Goal: Transaction & Acquisition: Purchase product/service

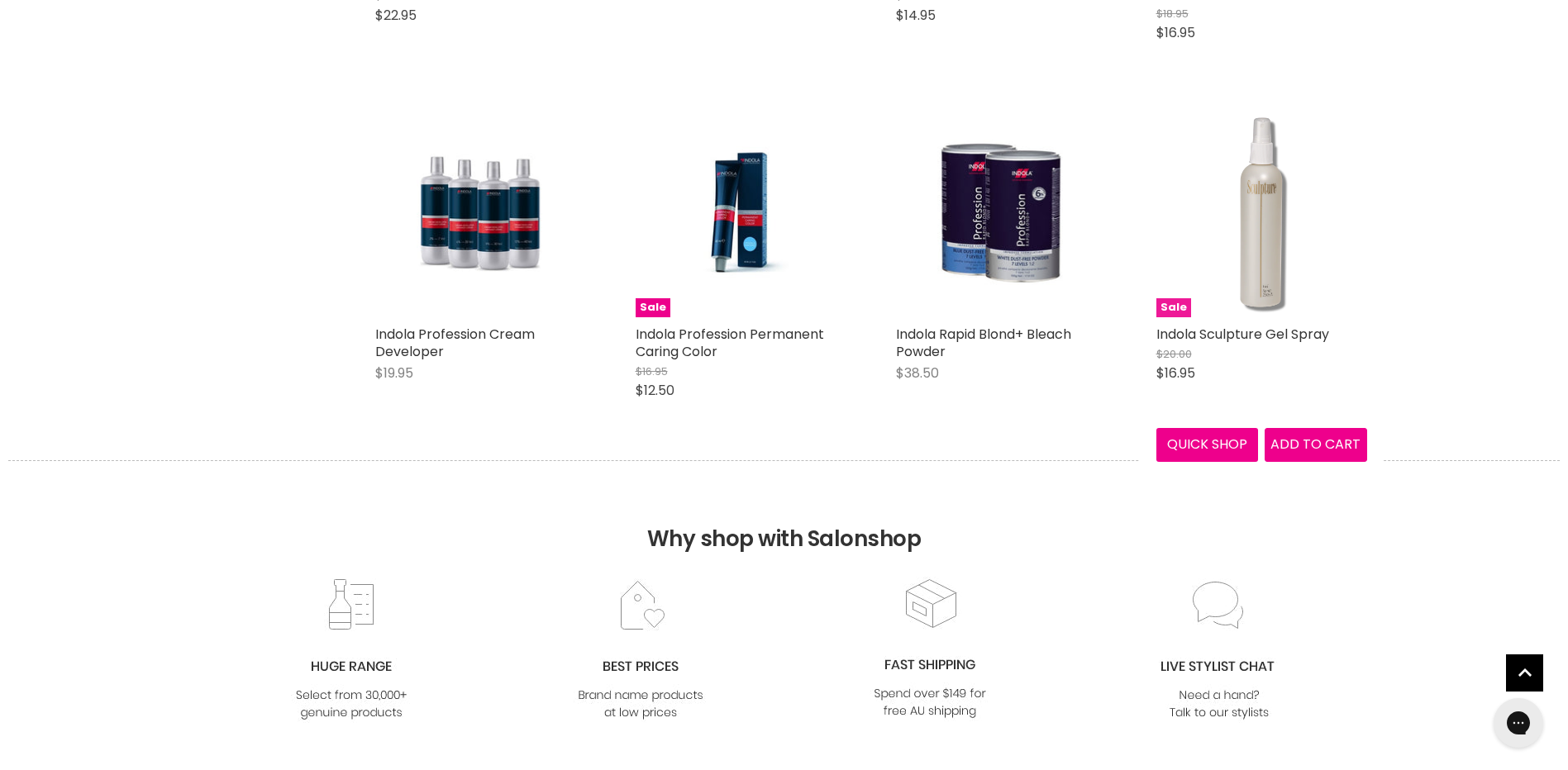
scroll to position [910, 0]
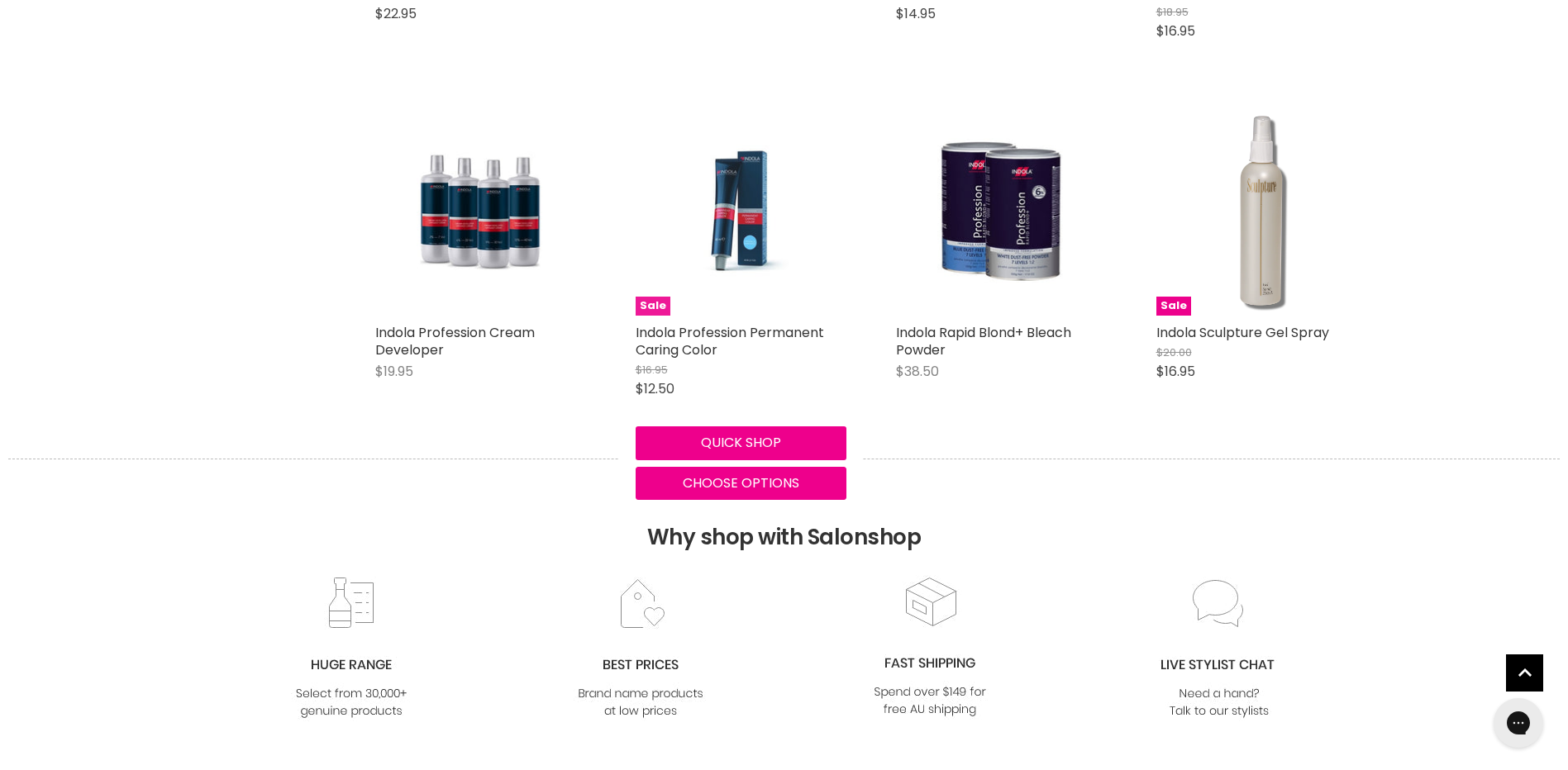
click at [755, 237] on img "Main content" at bounding box center [740, 210] width 140 height 211
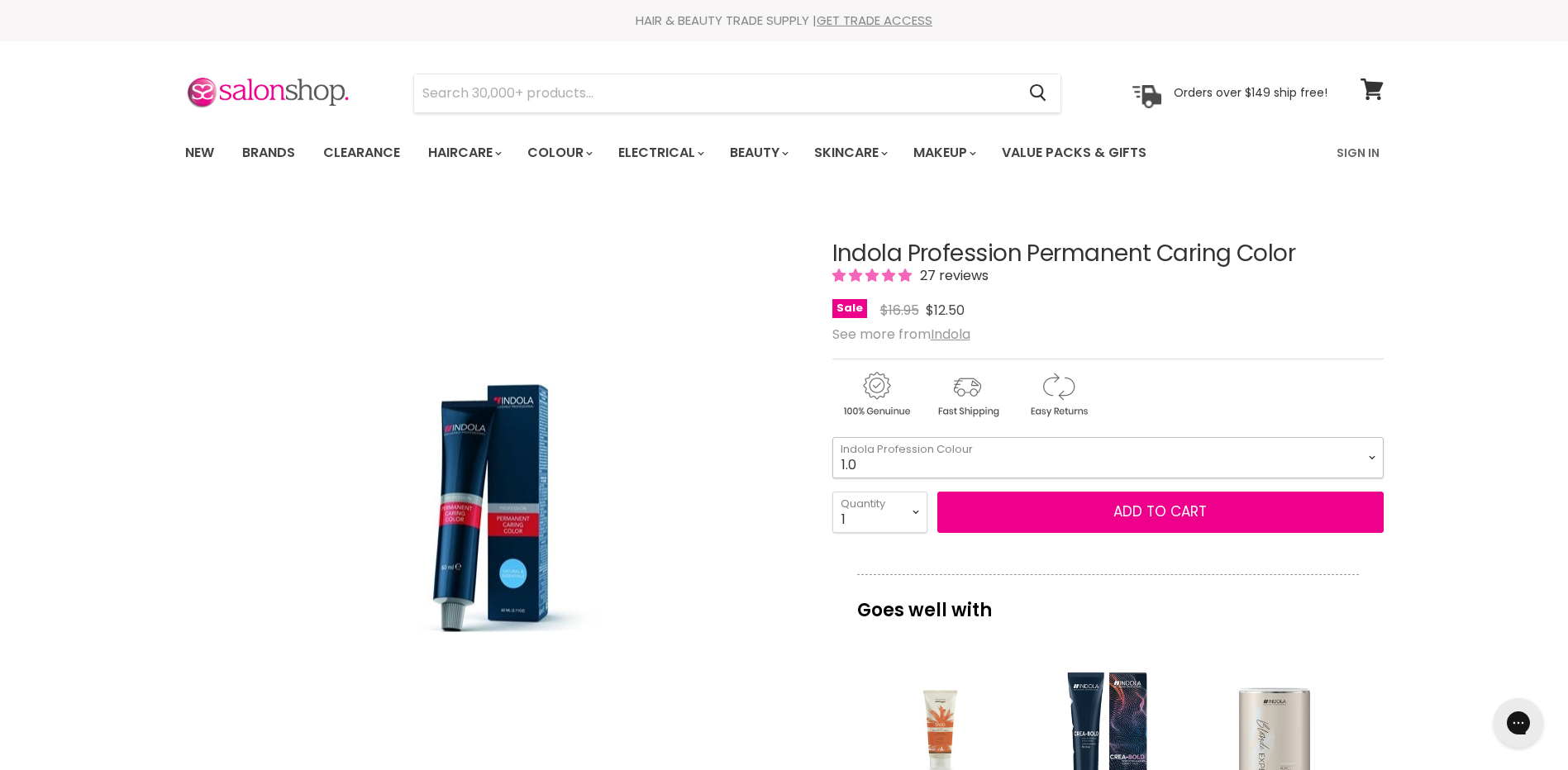
click at [1377, 454] on select "1.0 3.0 4.0 5.0 6.0 7.0 8.0 9.0 10.0 5.0+ 6.0+ 7.0+ 8.0+ 9.0+ 5.03" at bounding box center [1108, 458] width 551 height 42
click at [832, 437] on select "1.0 3.0 4.0 5.0 6.0 7.0 8.0 9.0 10.0 5.0+ 6.0+ 7.0+ 8.0+ 9.0+ 5.03" at bounding box center [1108, 458] width 551 height 42
select select "7.0+"
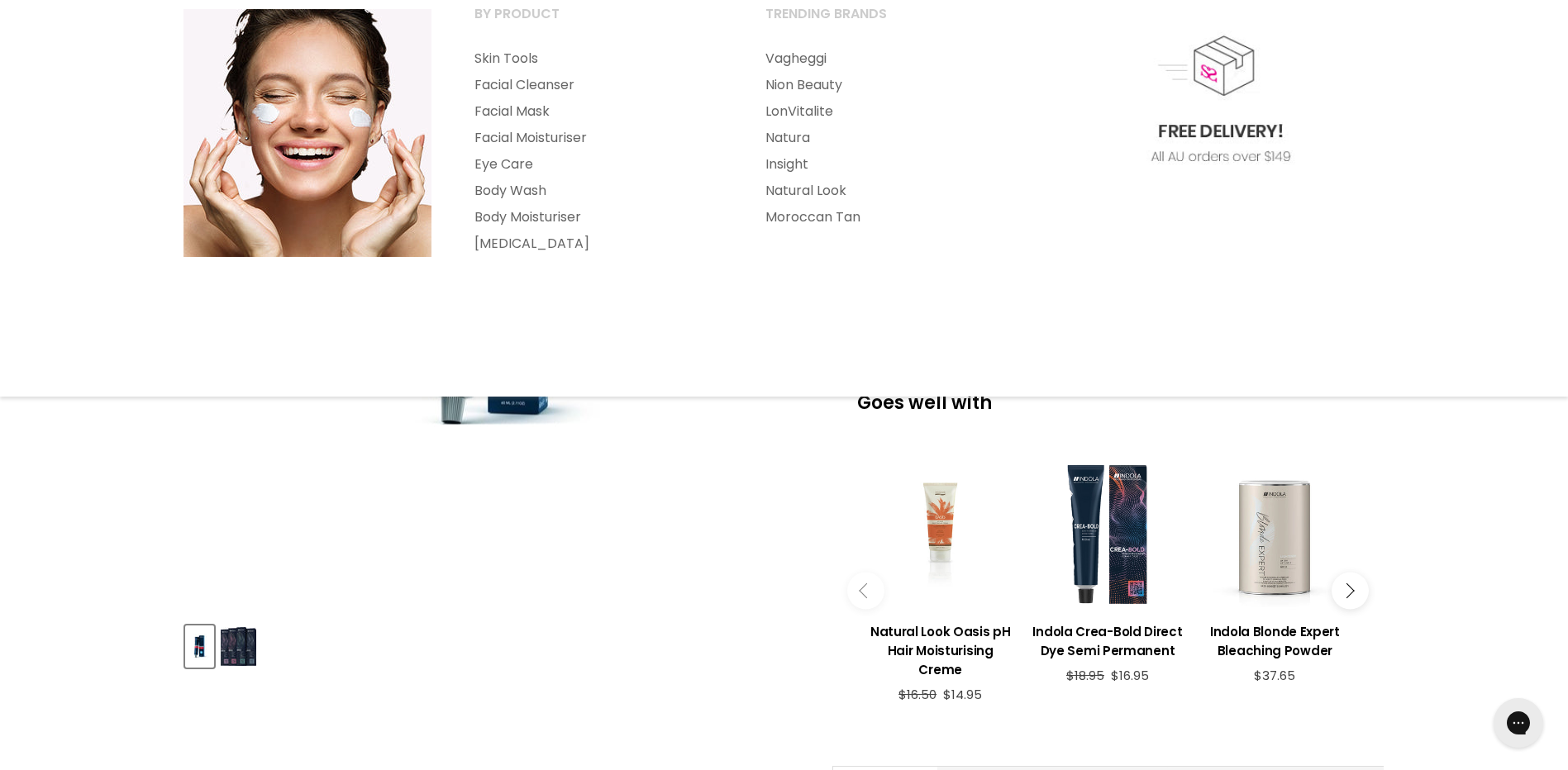
scroll to position [331, 0]
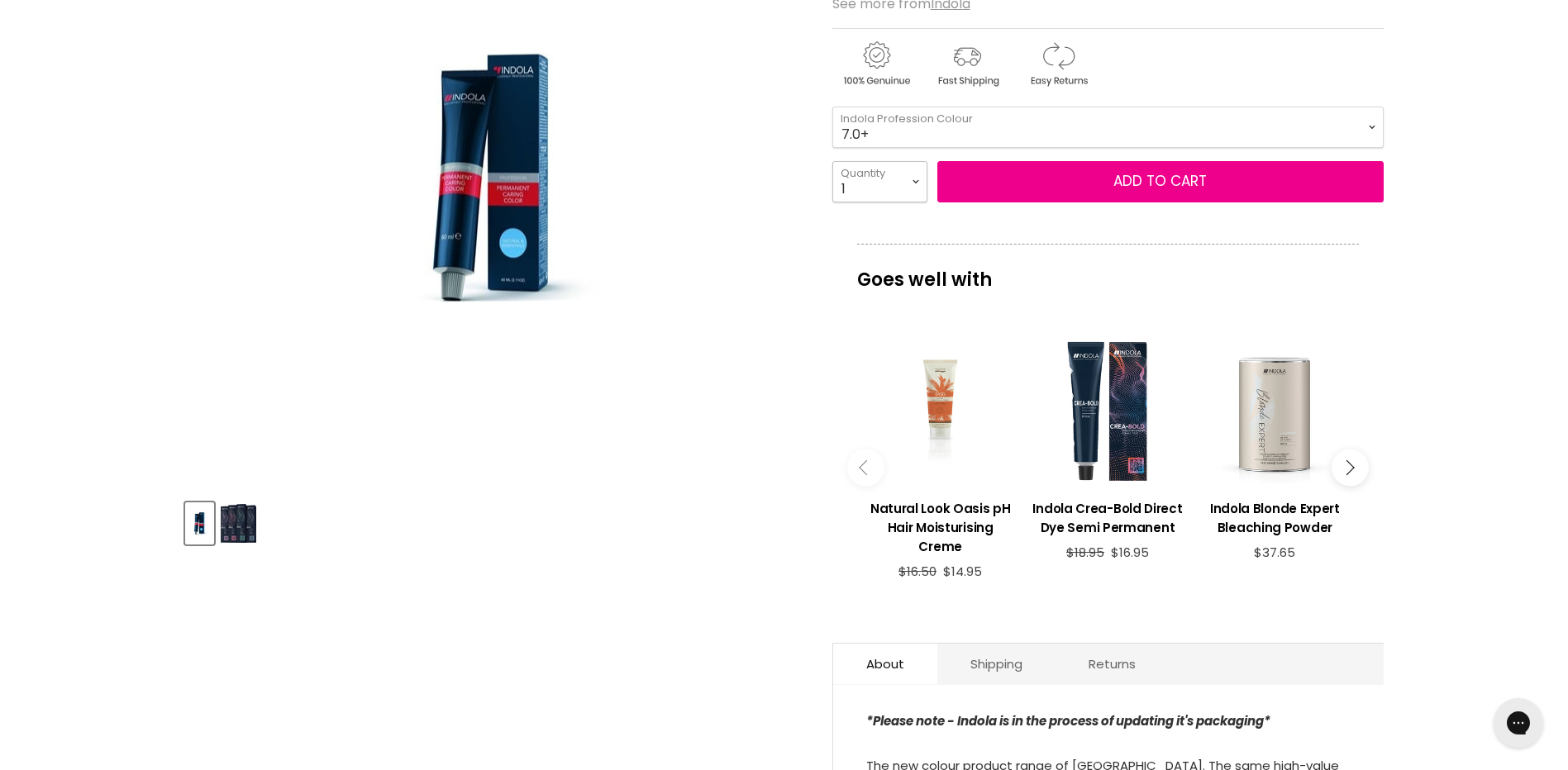
click at [910, 179] on select "1 2 3 4 5 6 7 8 9 10+" at bounding box center [880, 182] width 95 height 42
select select "2"
click at [832, 161] on select "1 2 3 4 5 6 7 8 9 10+" at bounding box center [880, 182] width 95 height 42
type input "2"
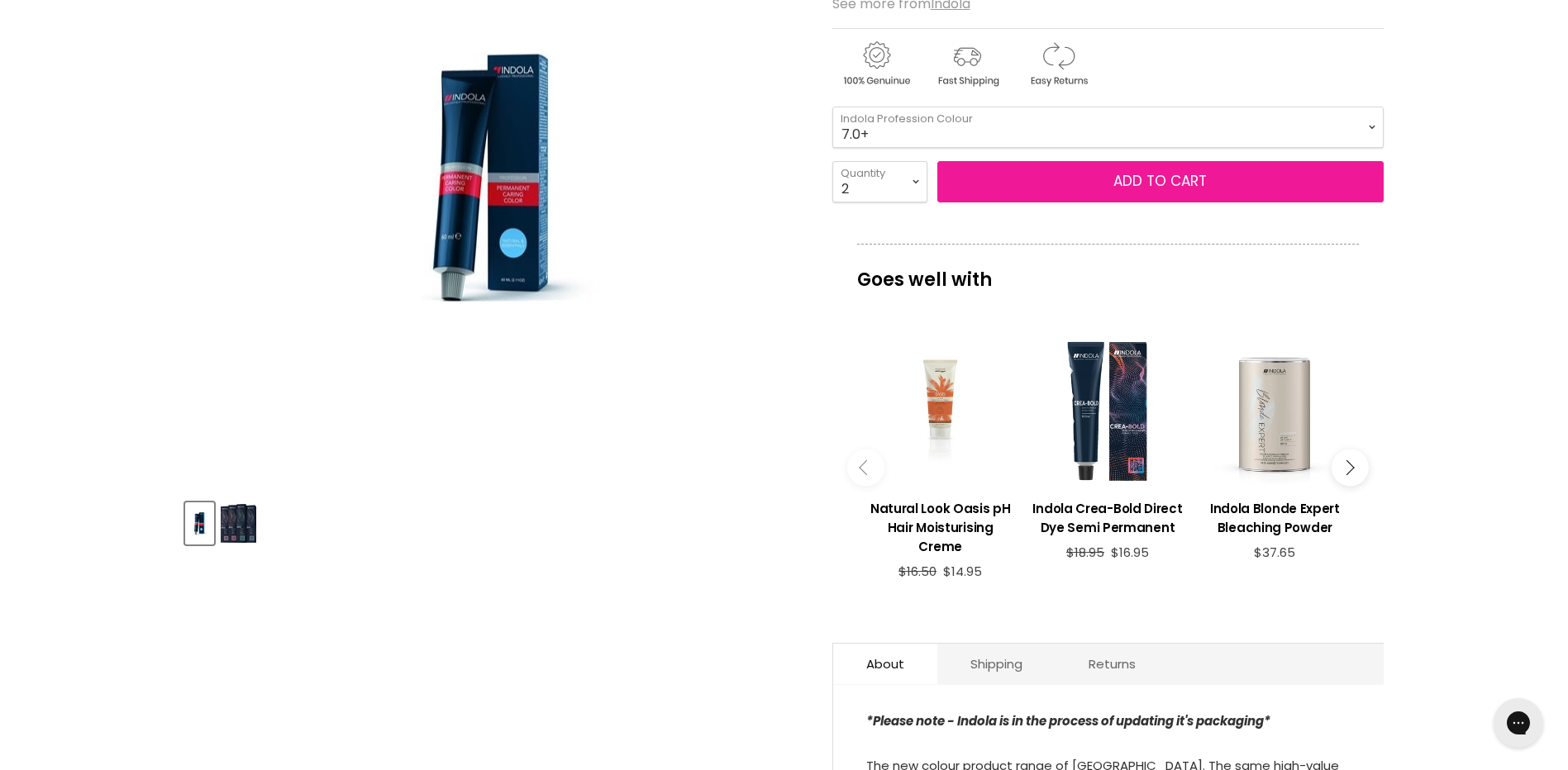
click at [1031, 182] on button "Add to cart" at bounding box center [1159, 182] width 446 height 42
click at [1021, 177] on button "Add to cart" at bounding box center [1159, 182] width 446 height 42
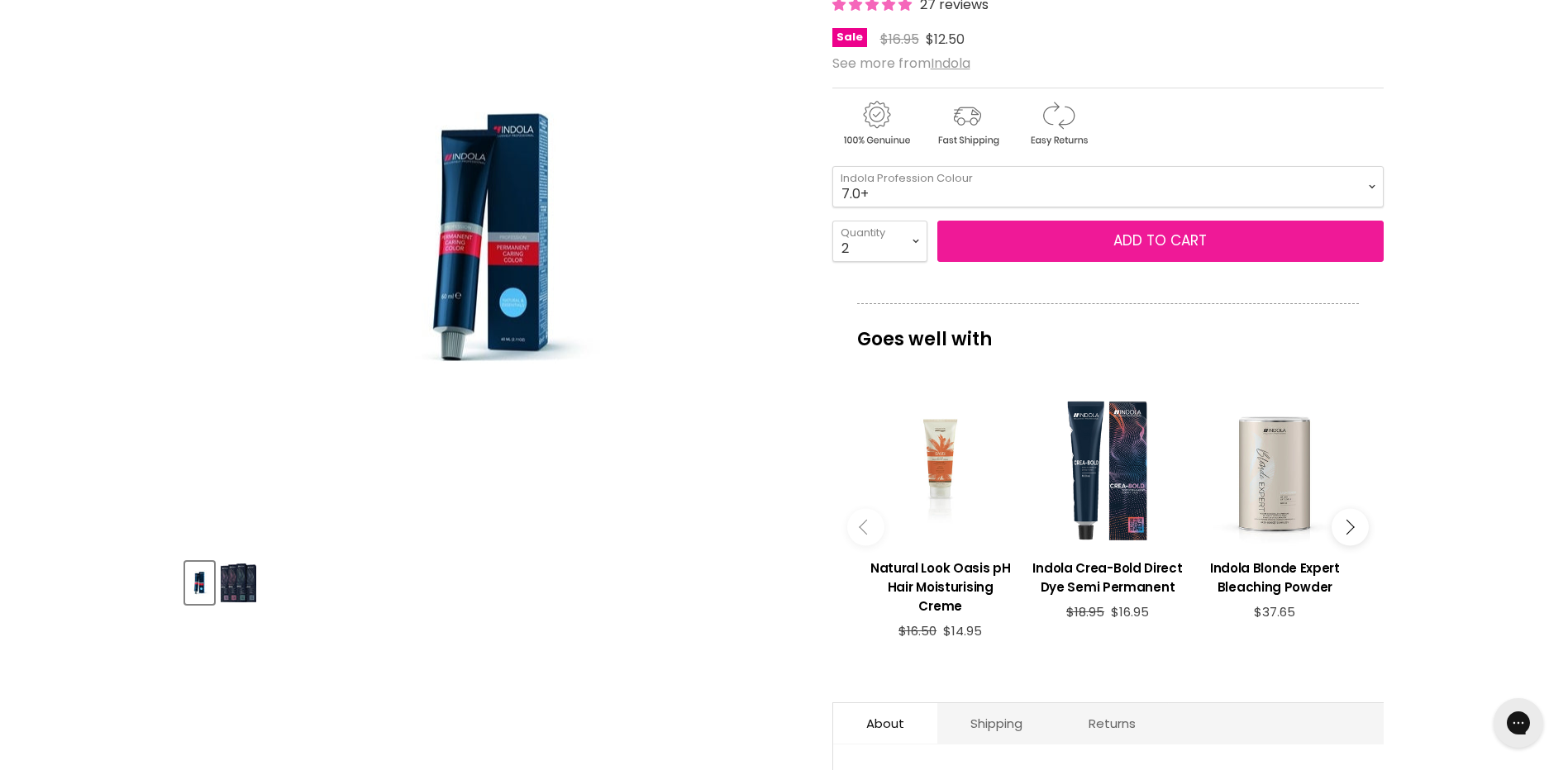
scroll to position [0, 0]
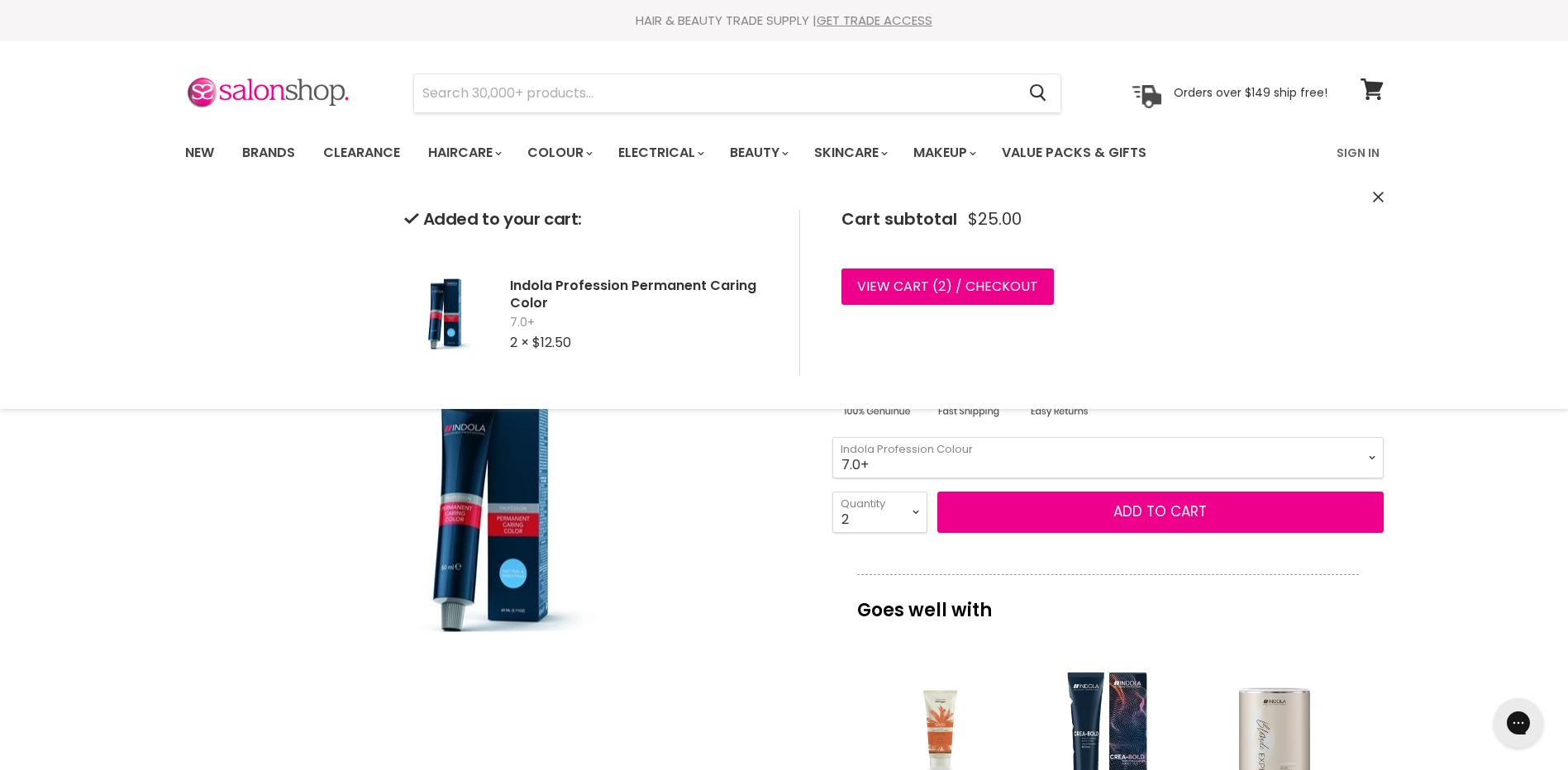
click at [1383, 202] on icon "Close" at bounding box center [1378, 197] width 11 height 11
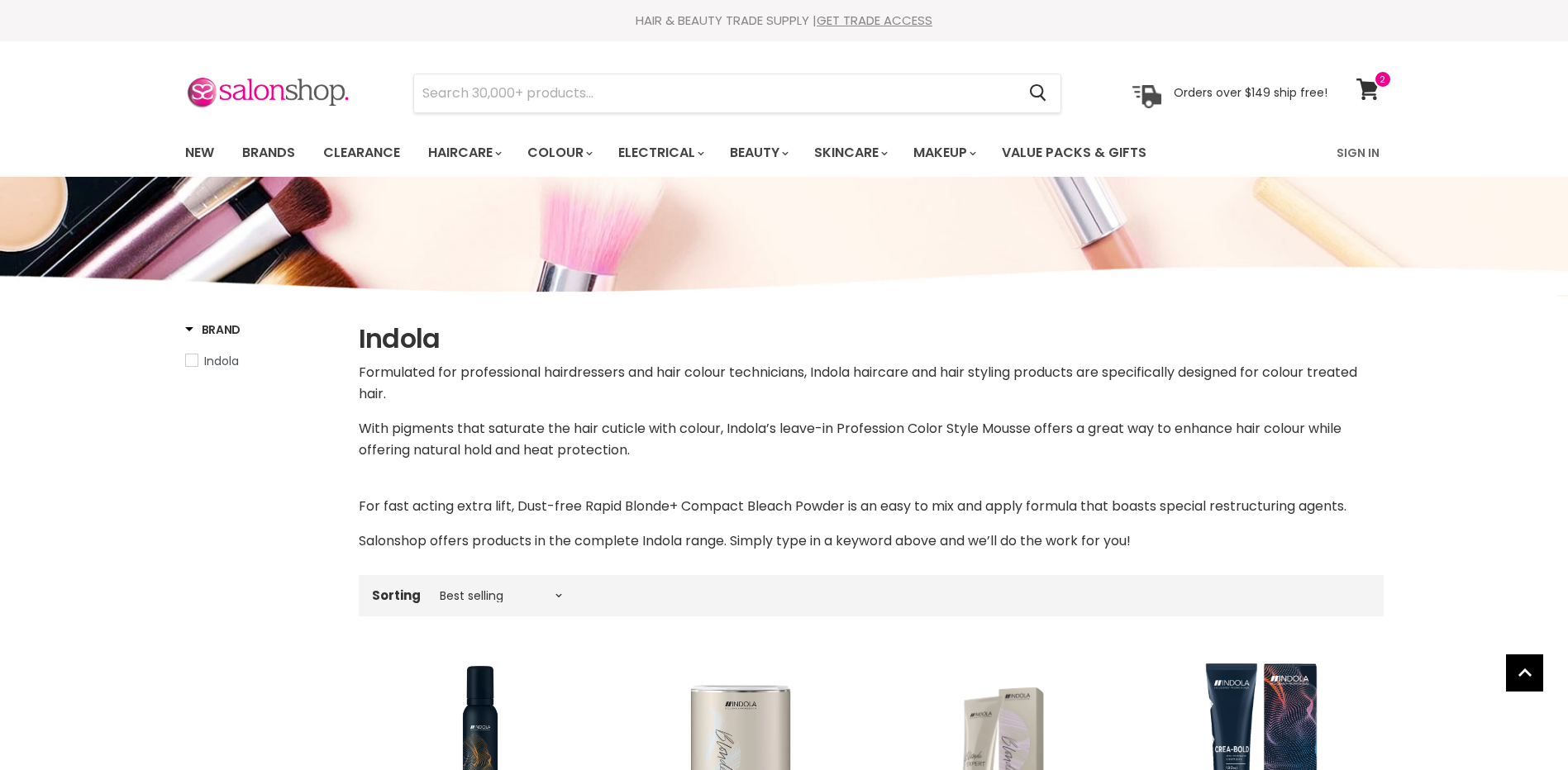
scroll to position [998, 0]
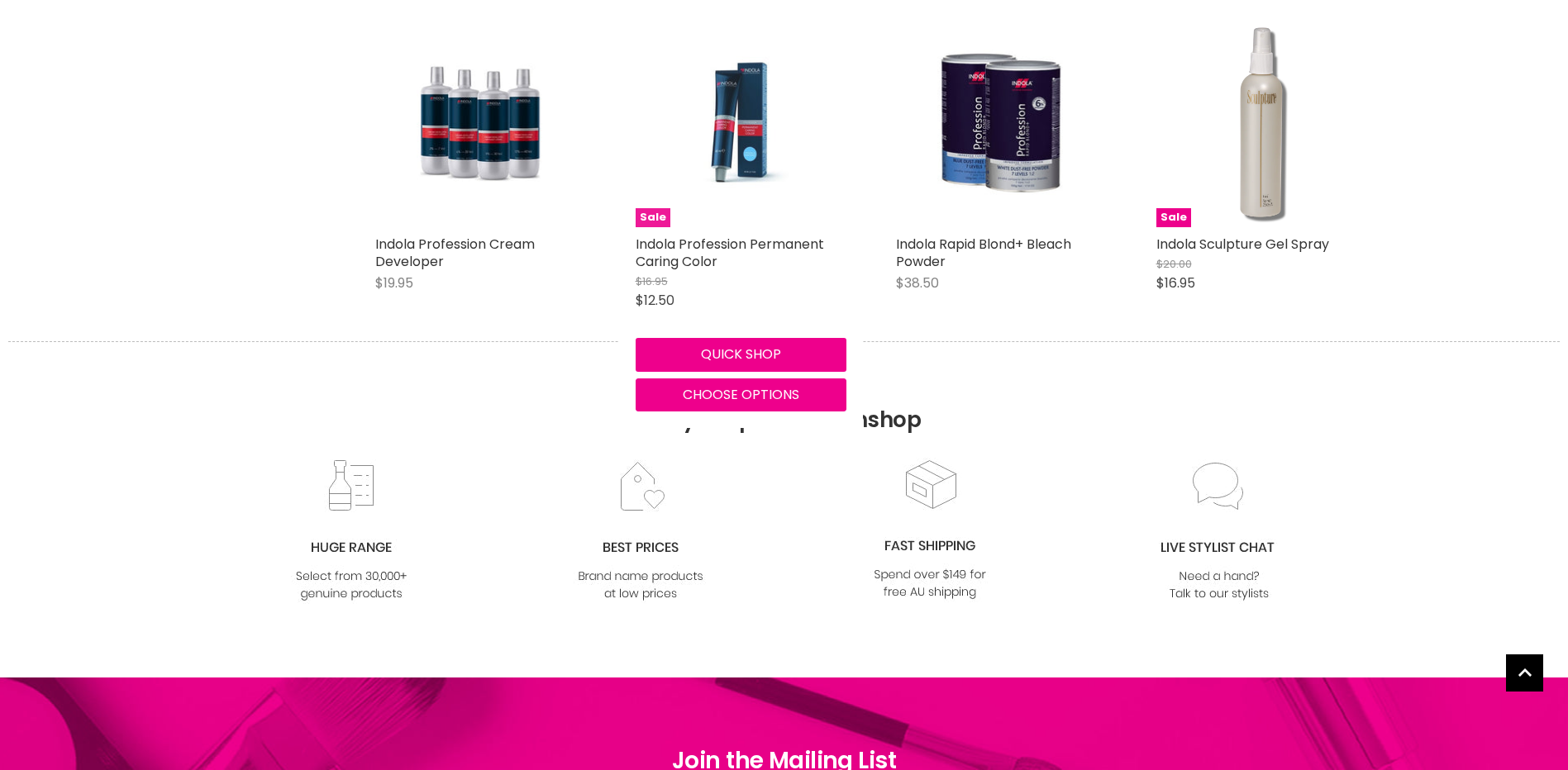
click at [751, 155] on img "Main content" at bounding box center [740, 122] width 140 height 211
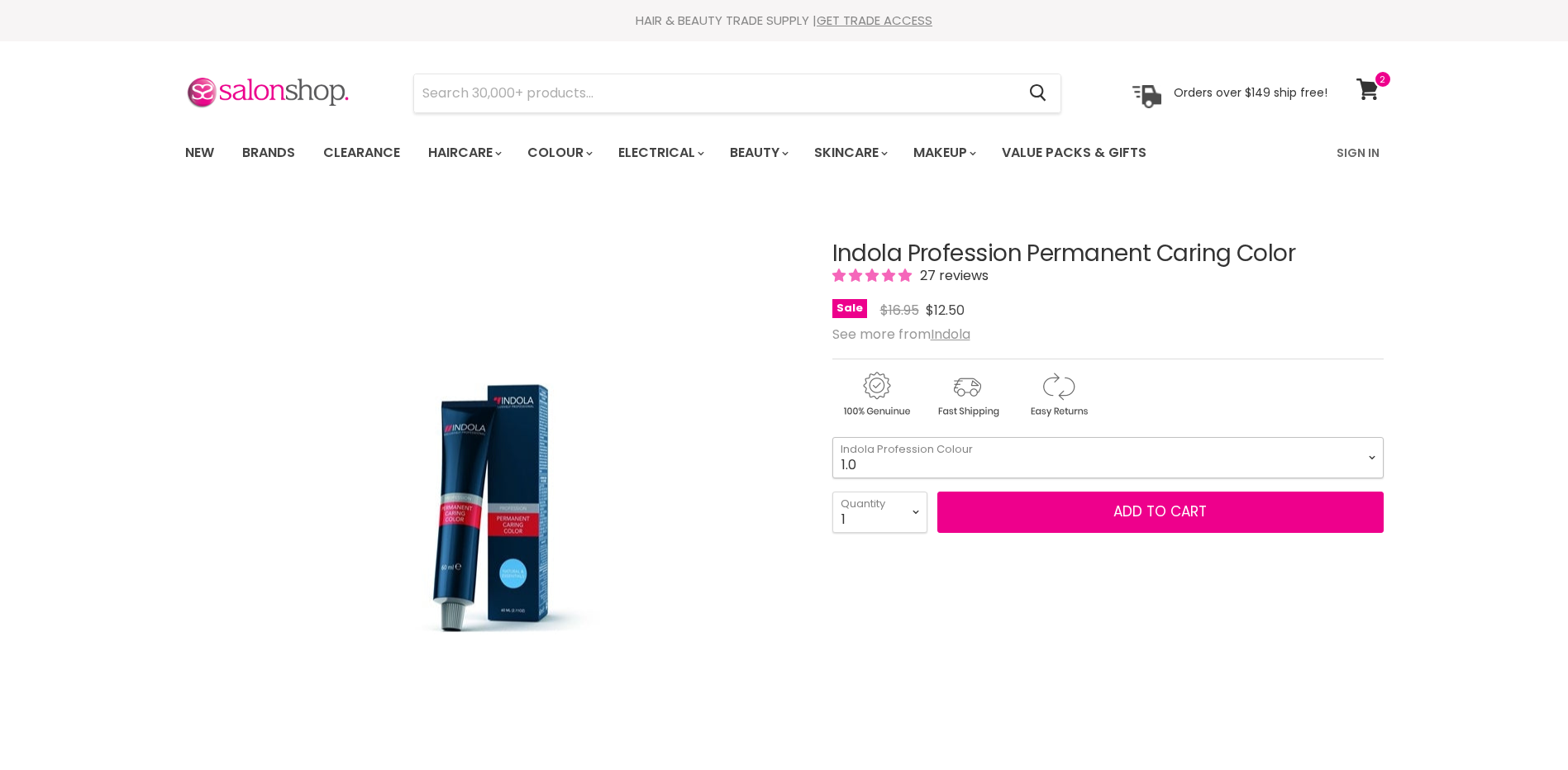
click at [1371, 459] on select "1.0 3.0 4.0 5.0 6.0 7.0 8.0 9.0 10.0 5.0+ 6.0+ 7.0+ 8.0+ 9.0+ 5.03" at bounding box center [1108, 458] width 551 height 42
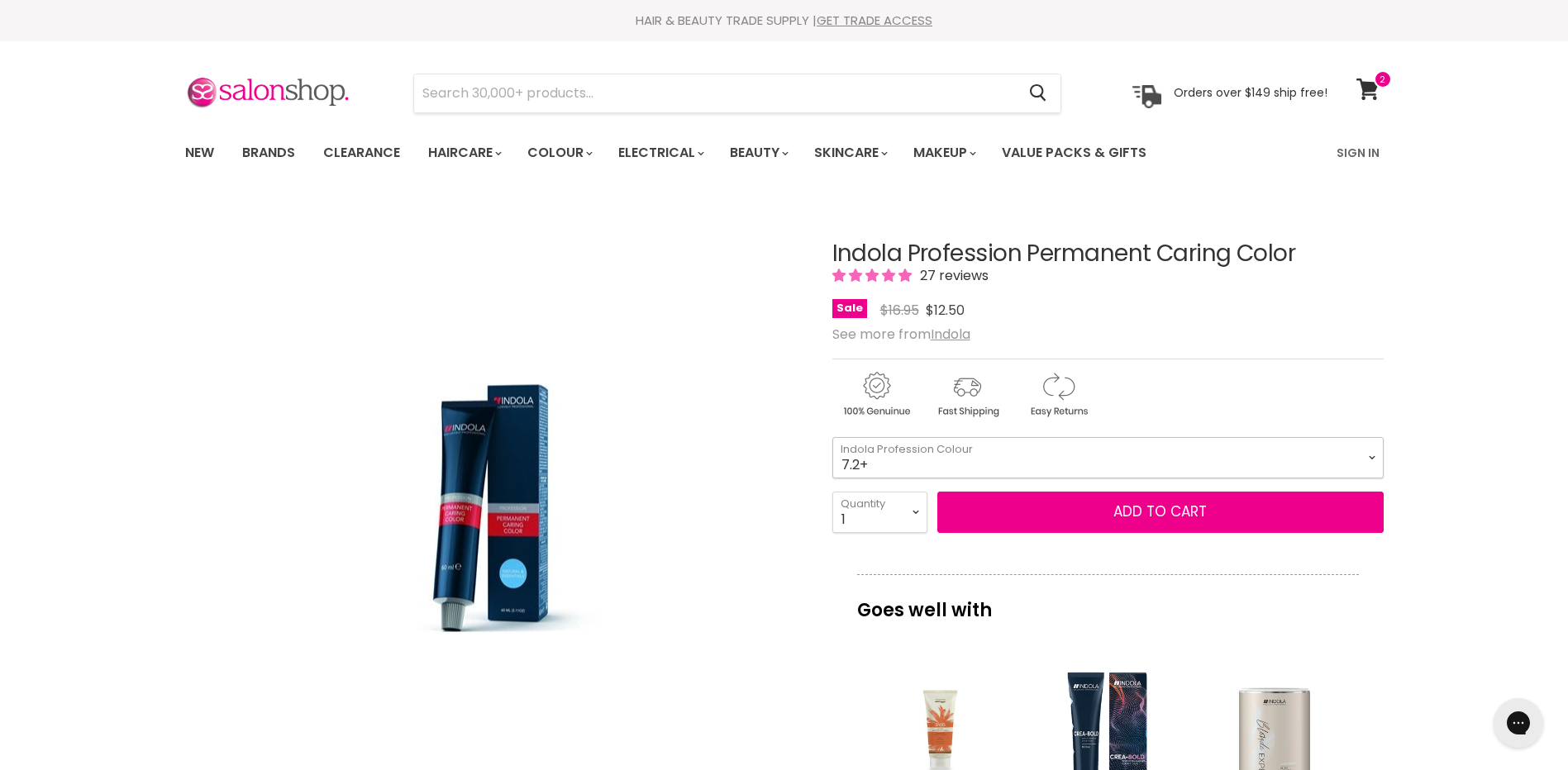
click at [832, 437] on select "1.0 3.0 4.0 5.0 6.0 7.0 8.0 9.0 10.0 5.0+ 6.0+ 7.0+ 8.0+ 9.0+ 5.03" at bounding box center [1108, 458] width 551 height 42
select select "7.2+"
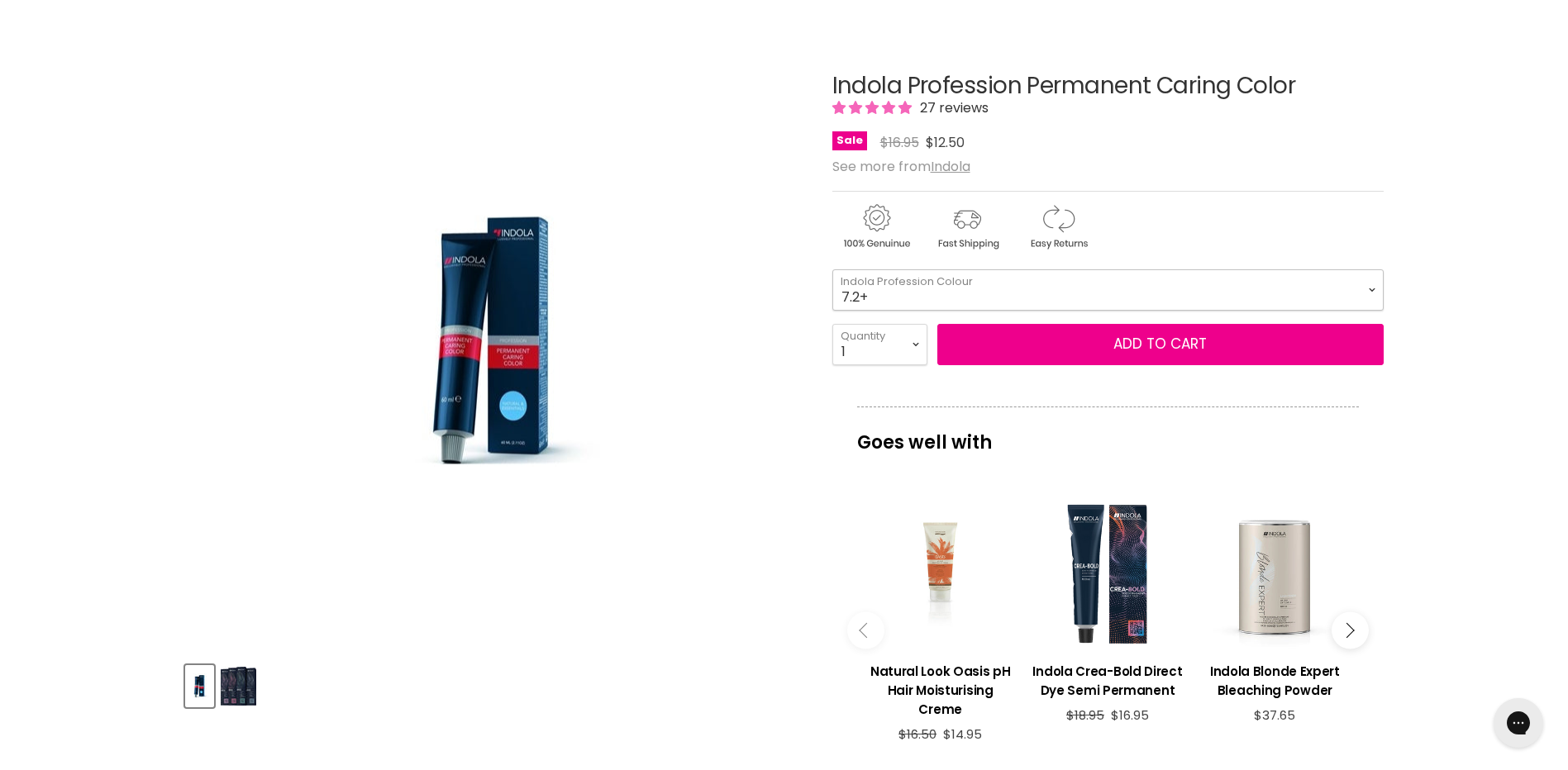
scroll to position [248, 0]
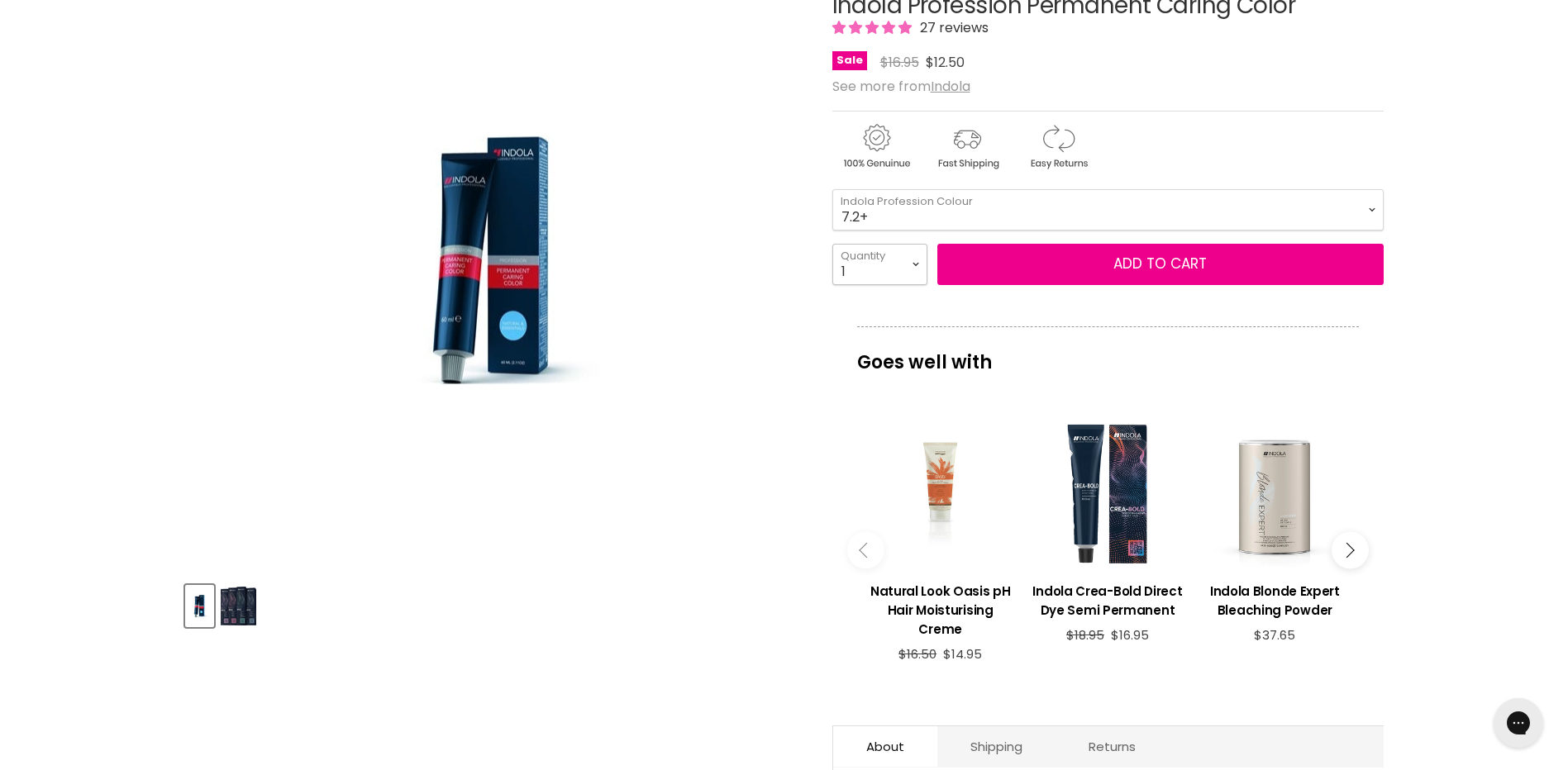
click at [914, 267] on select "1 2 3 4 5 6 7 8 9 10+" at bounding box center [880, 265] width 95 height 42
select select "2"
click at [832, 244] on select "1 2 3 4 5 6 7 8 9 10+" at bounding box center [880, 265] width 95 height 42
type input "2"
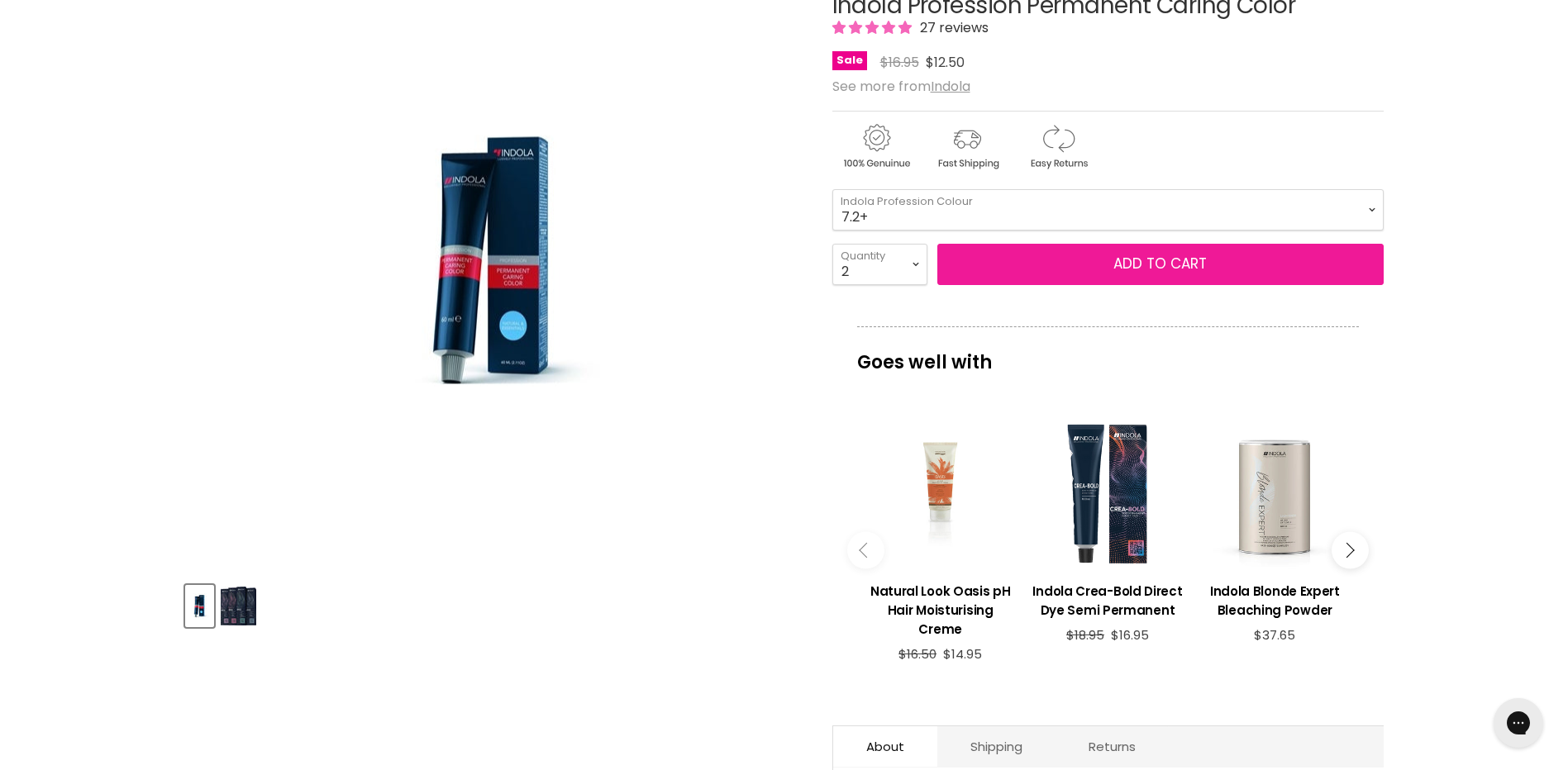
click at [1038, 267] on button "Add to cart" at bounding box center [1159, 265] width 446 height 42
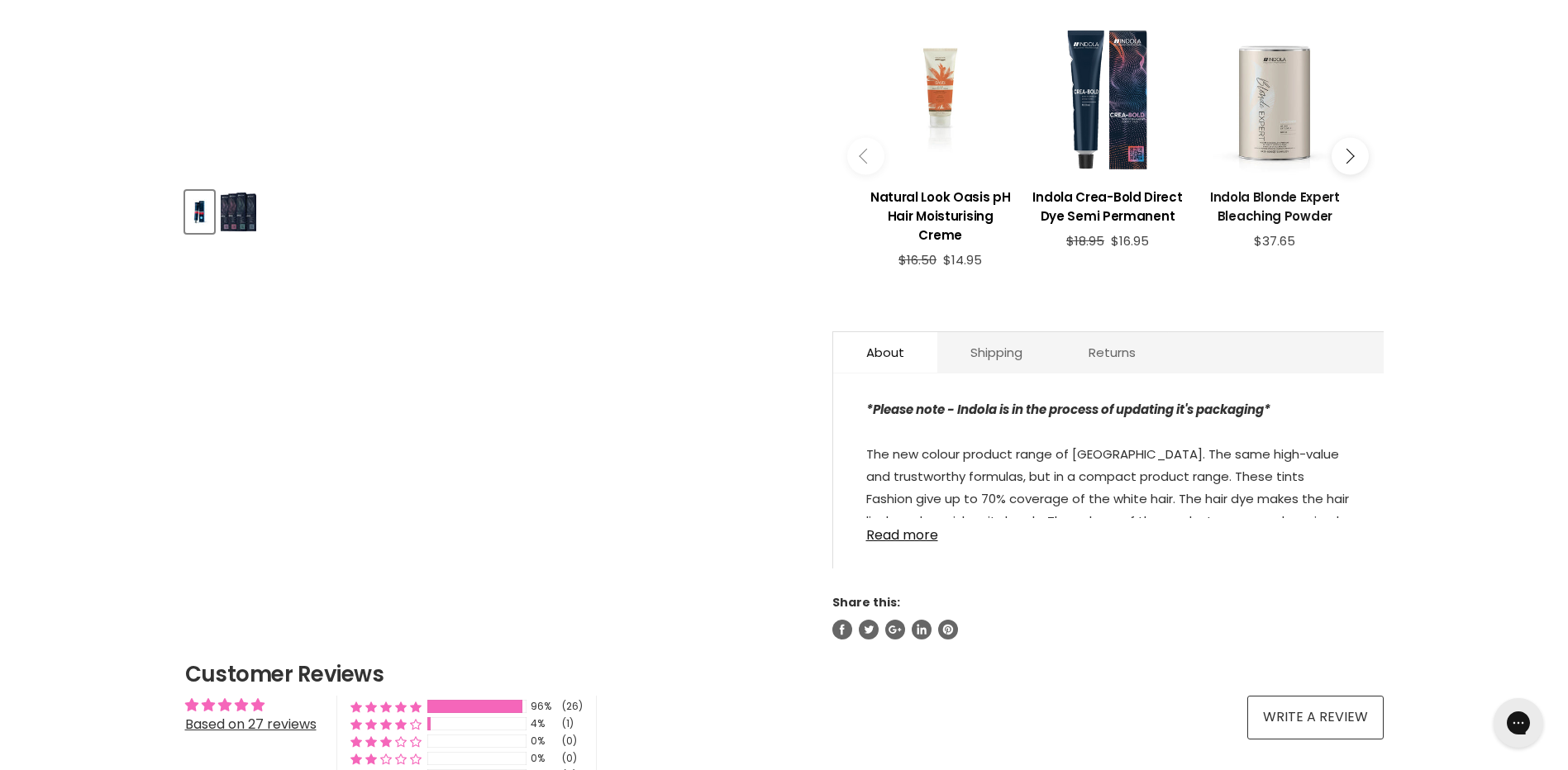
scroll to position [331, 0]
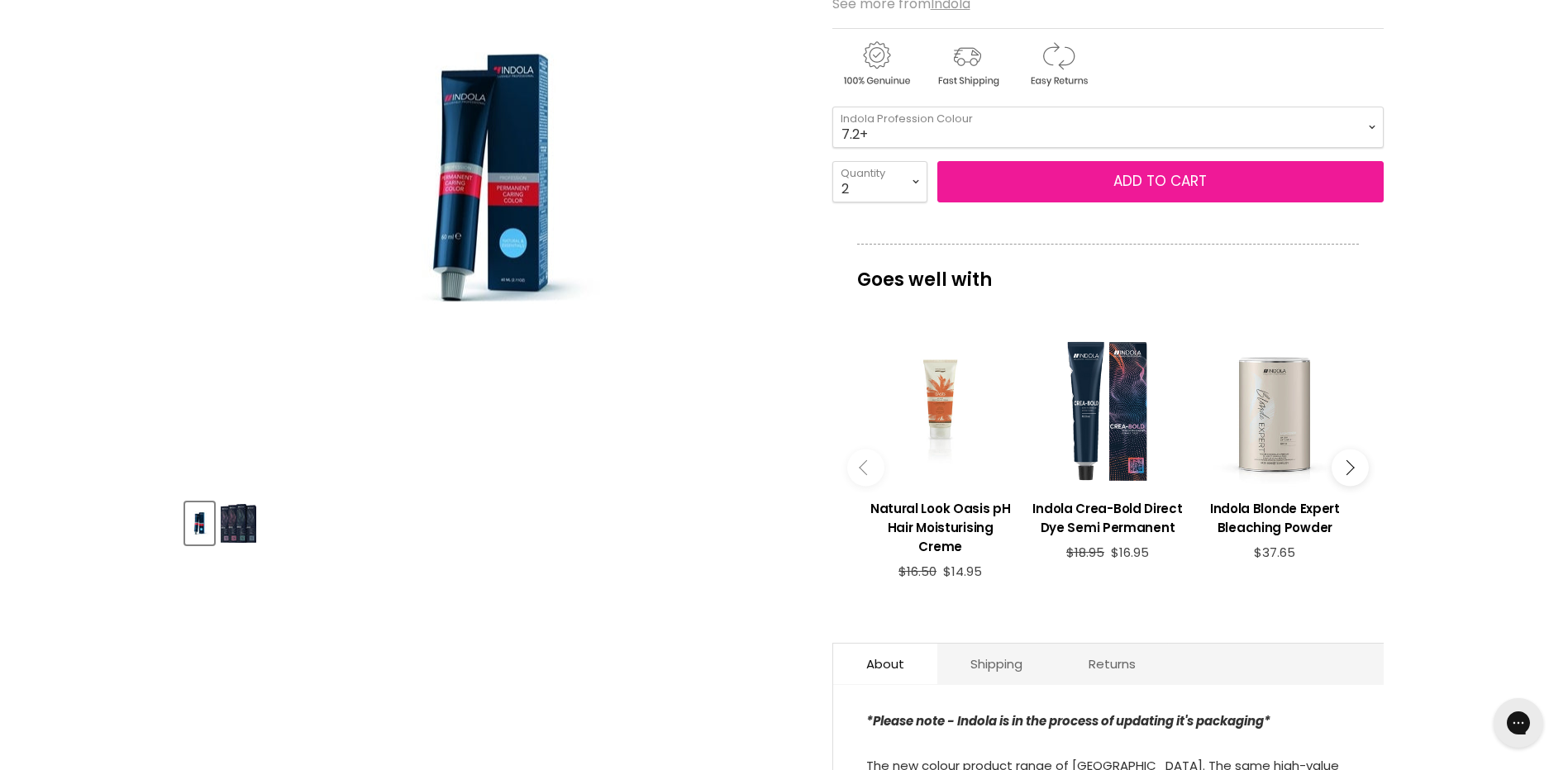
click at [1068, 181] on button "Add to cart" at bounding box center [1159, 182] width 446 height 42
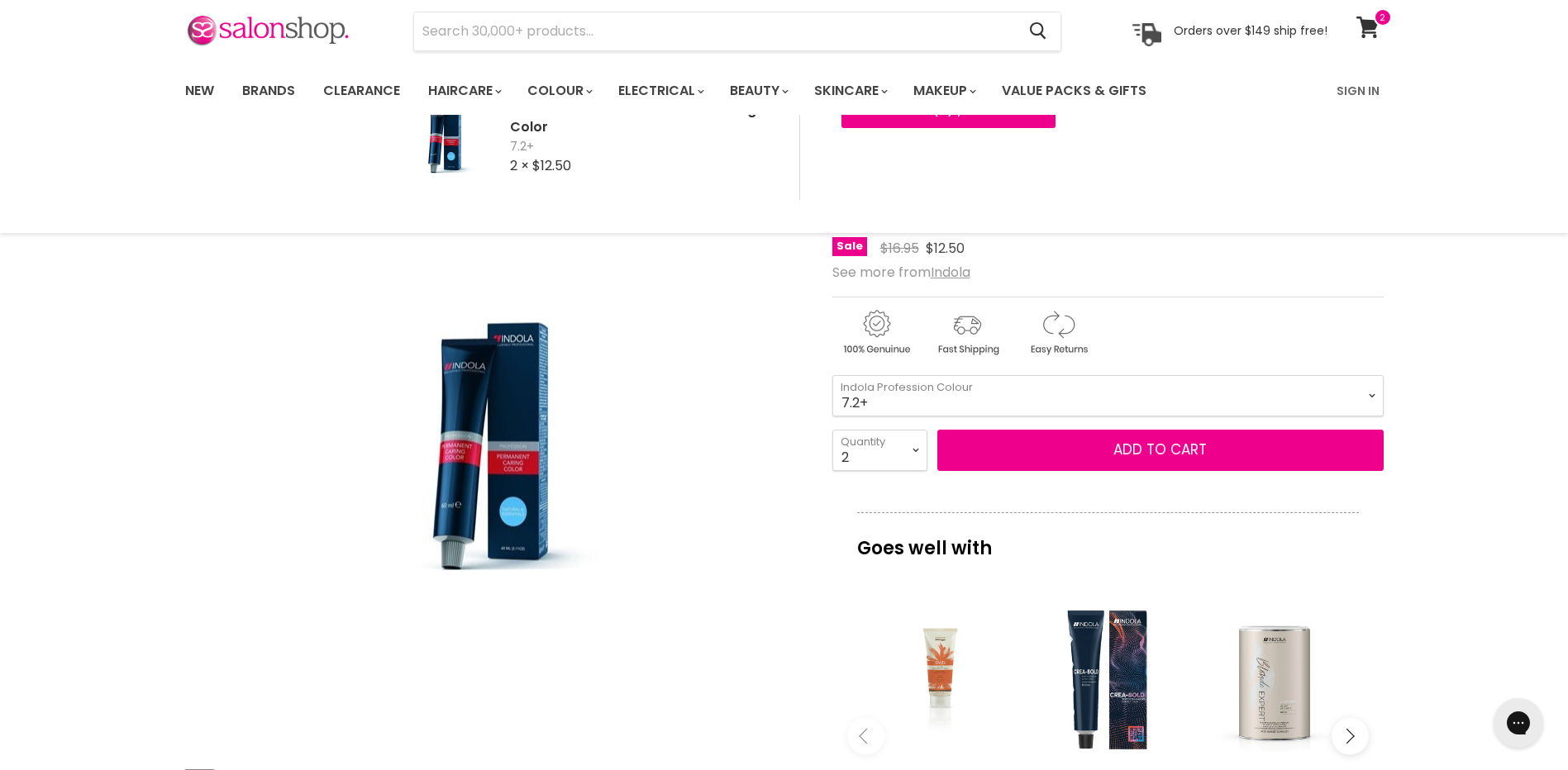
scroll to position [0, 0]
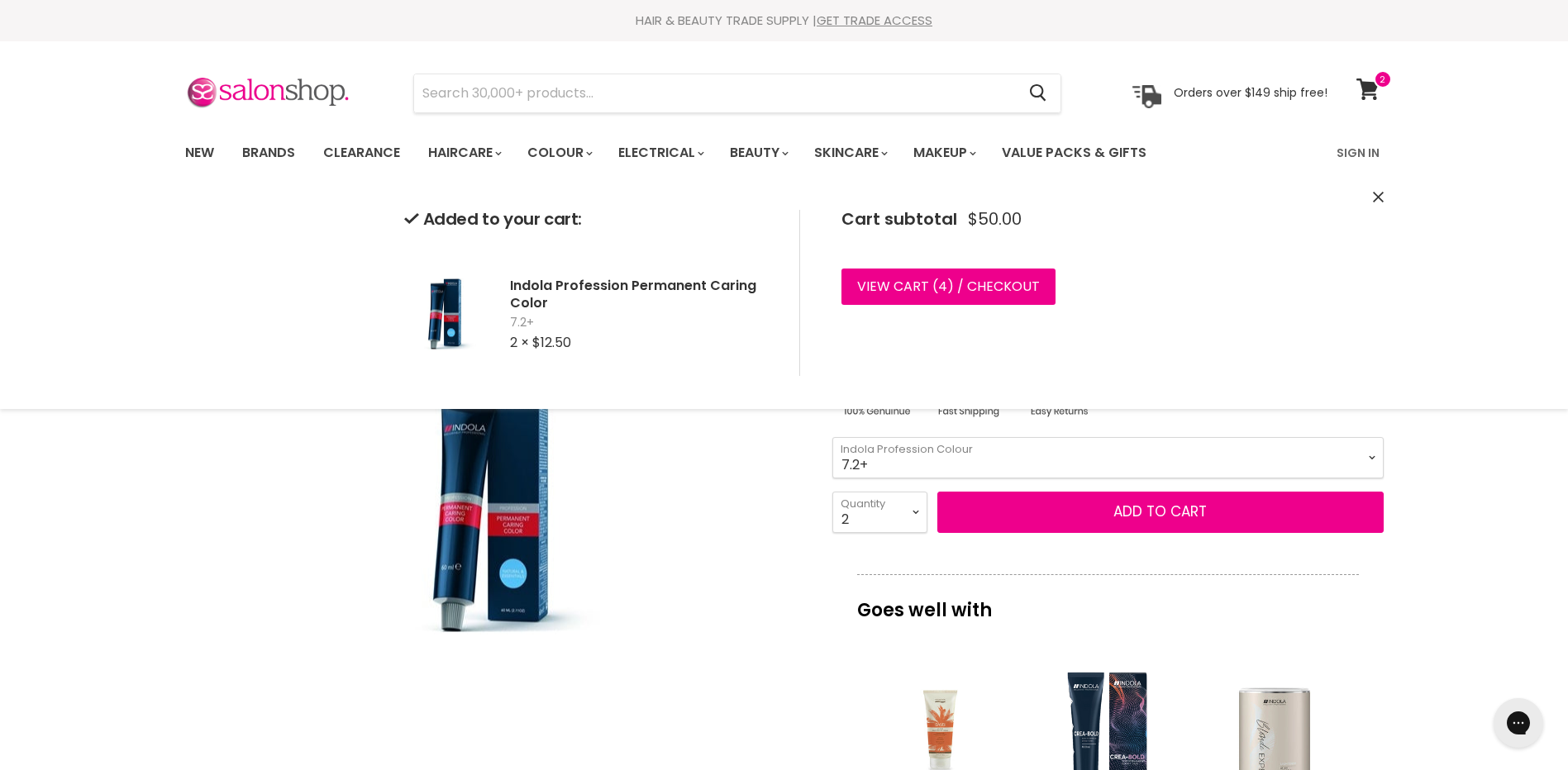
click at [1371, 458] on select "1.0 3.0 4.0 5.0 6.0 7.0 8.0 9.0 10.0 5.0+ 6.0+ 7.0+ 8.0+ 9.0+ 5.03" at bounding box center [1108, 458] width 551 height 42
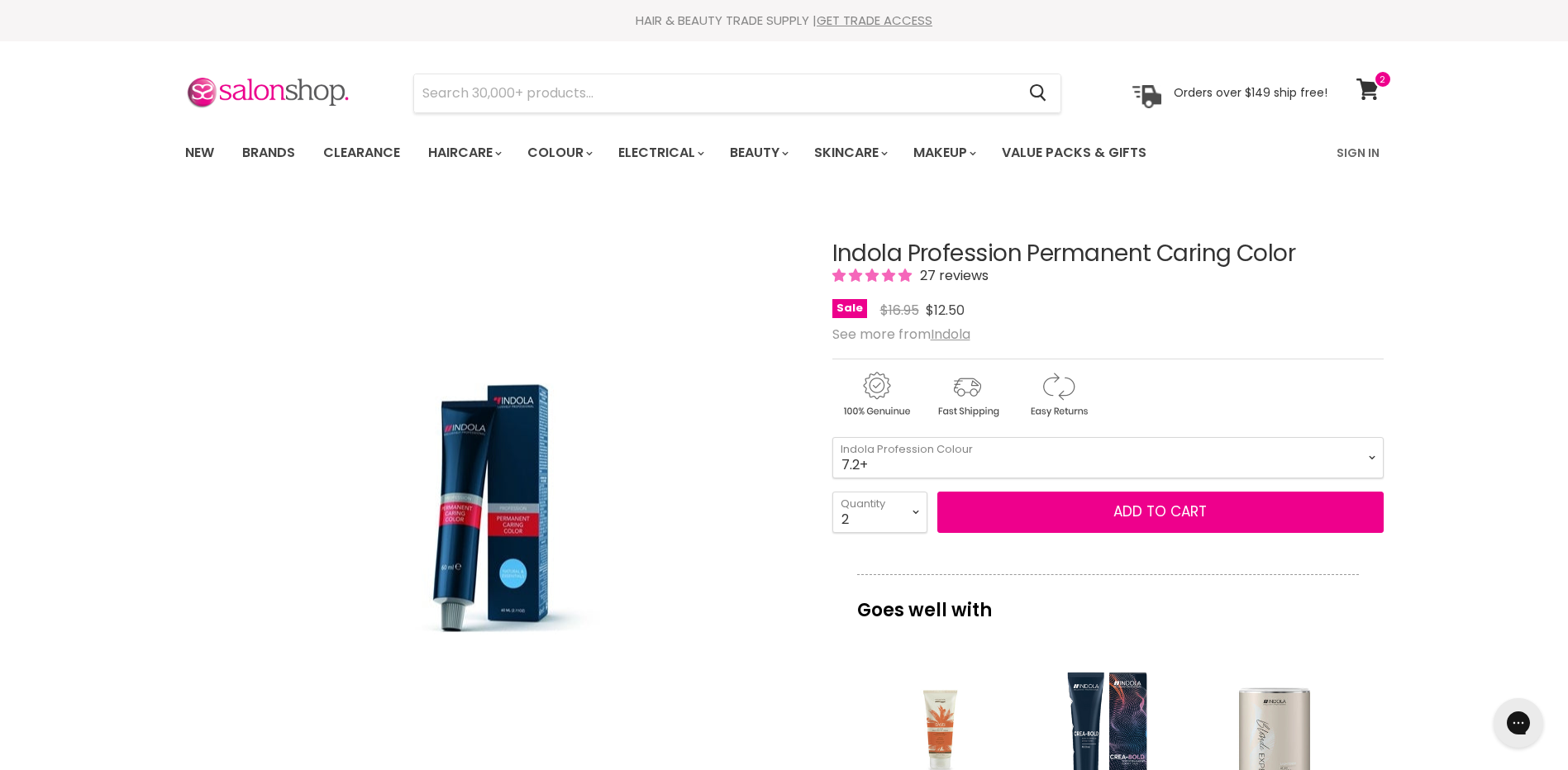
click at [1383, 681] on div "Goes well with imageUrl Natural Look Oasis pH Hair Moisturising Creme $16.50 $1…" at bounding box center [1108, 763] width 551 height 376
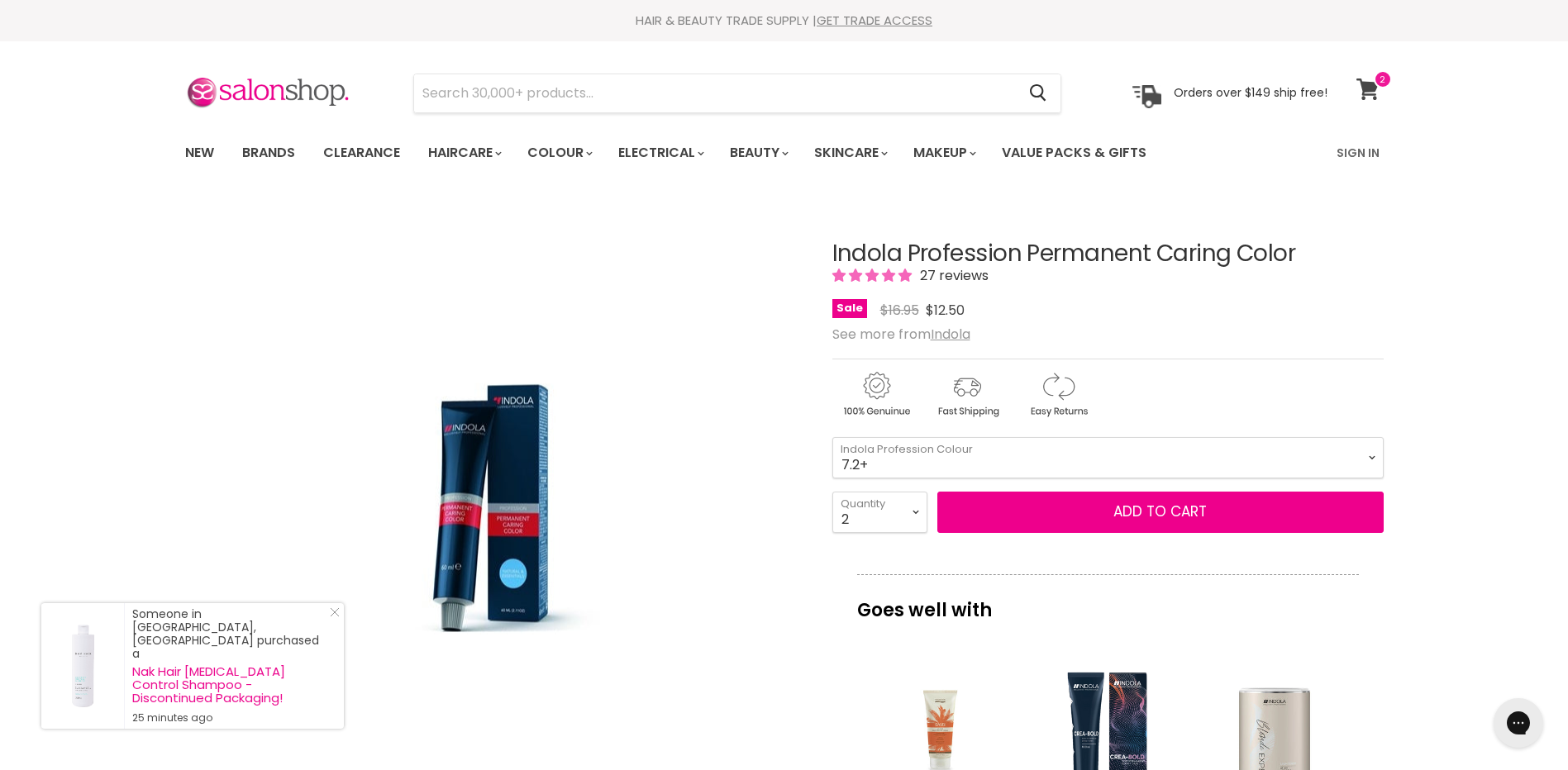
click at [1363, 84] on icon at bounding box center [1367, 90] width 22 height 22
